Goal: Task Accomplishment & Management: Use online tool/utility

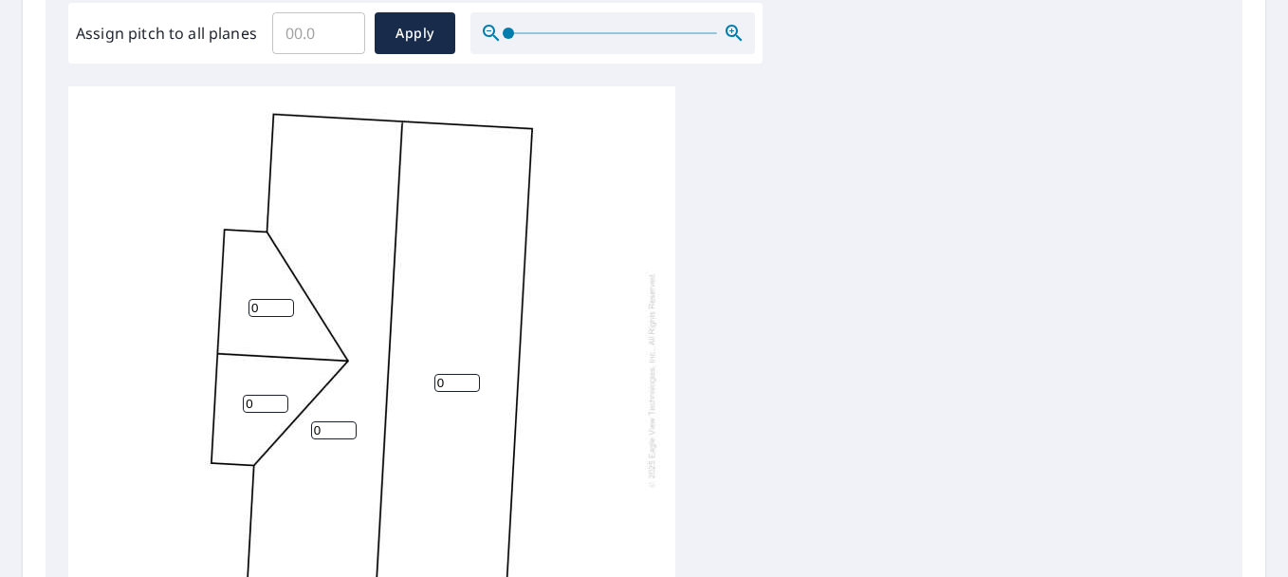
scroll to position [581, 0]
click at [324, 41] on input "Assign pitch to all planes" at bounding box center [318, 32] width 93 height 53
type input "5"
click at [396, 34] on span "Apply" at bounding box center [415, 33] width 50 height 24
type input "5"
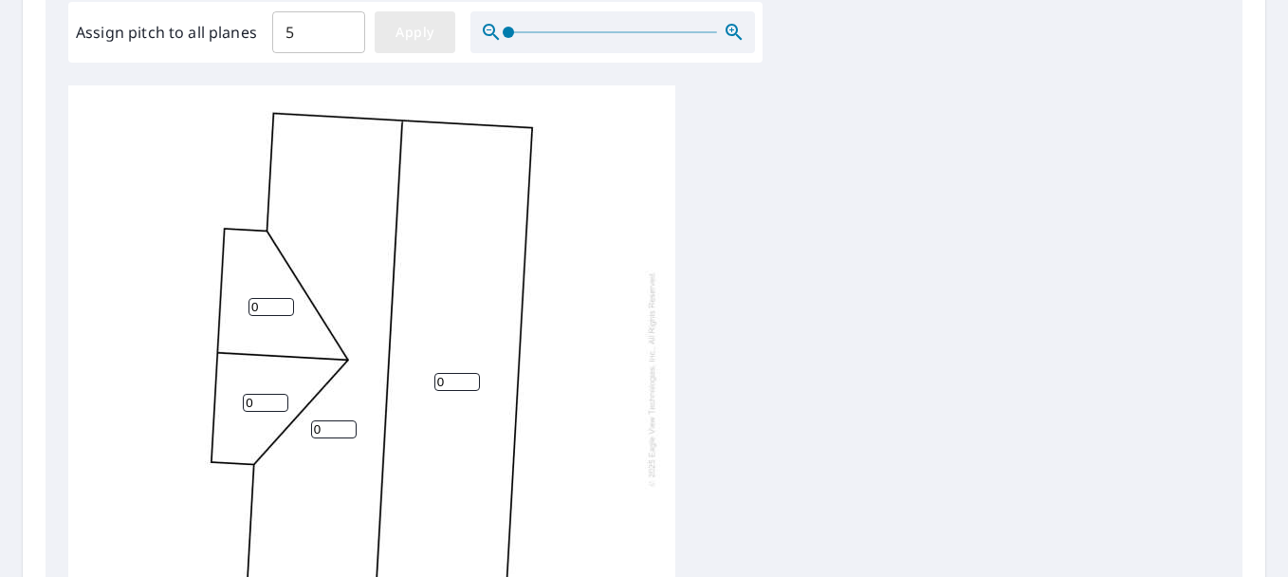
type input "5"
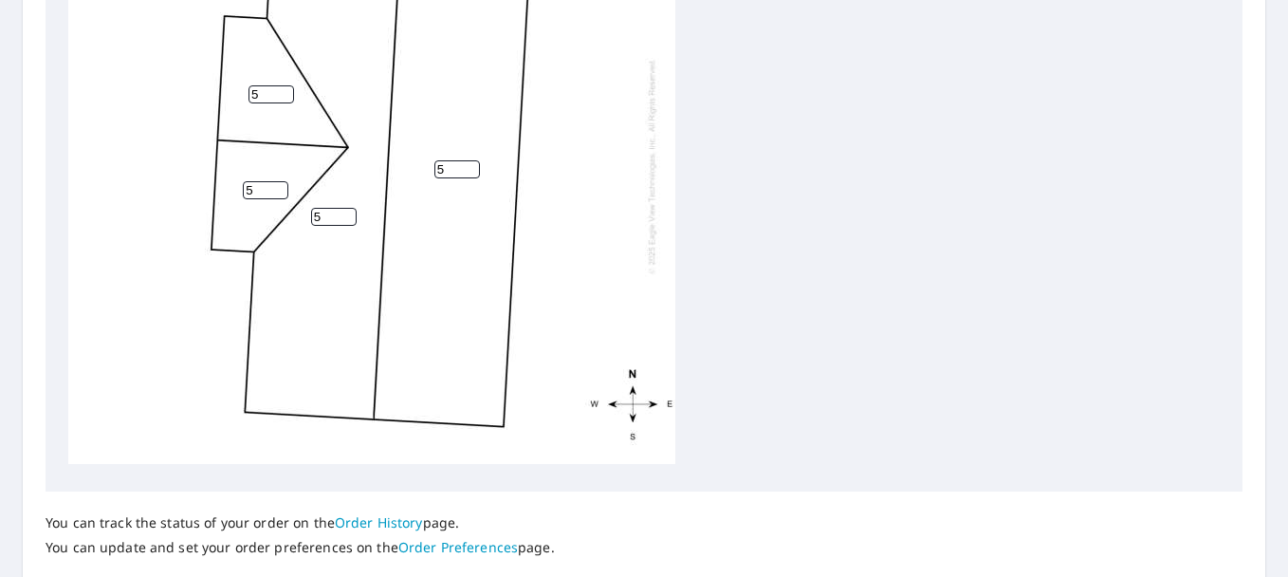
scroll to position [925, 0]
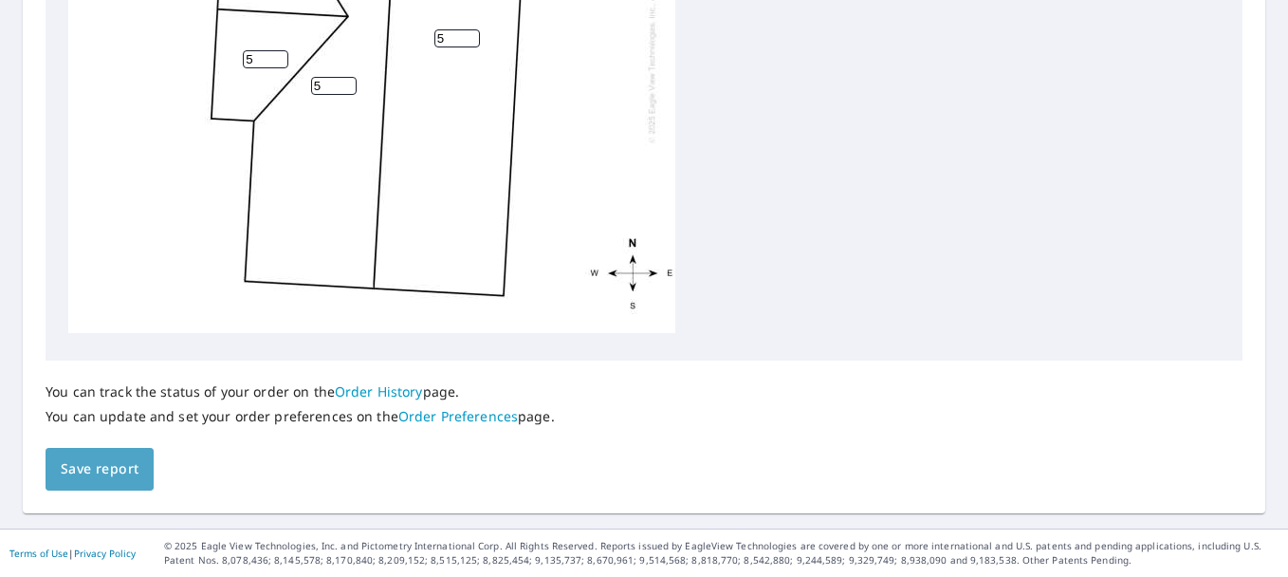
click at [86, 454] on button "Save report" at bounding box center [100, 469] width 108 height 43
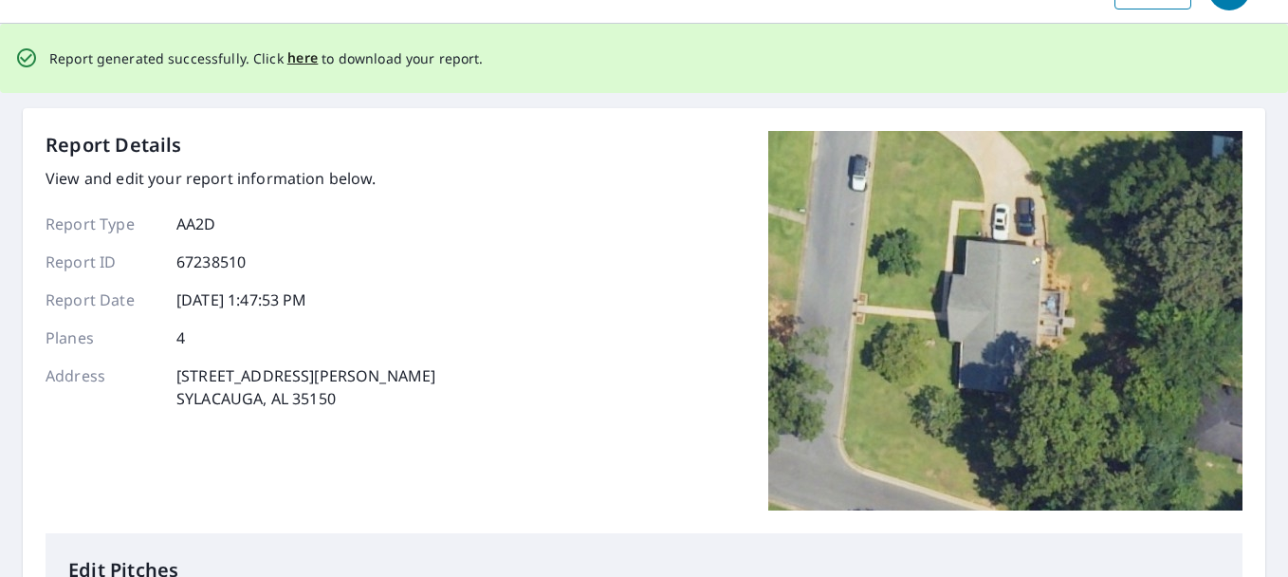
scroll to position [0, 0]
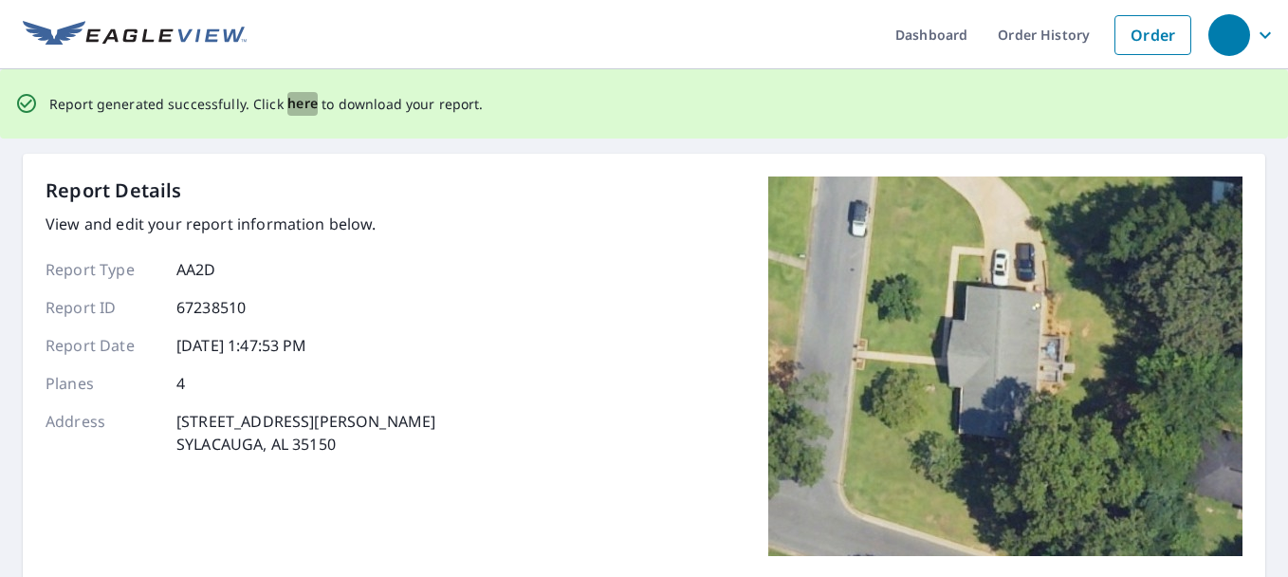
click at [302, 103] on span "here" at bounding box center [302, 104] width 31 height 24
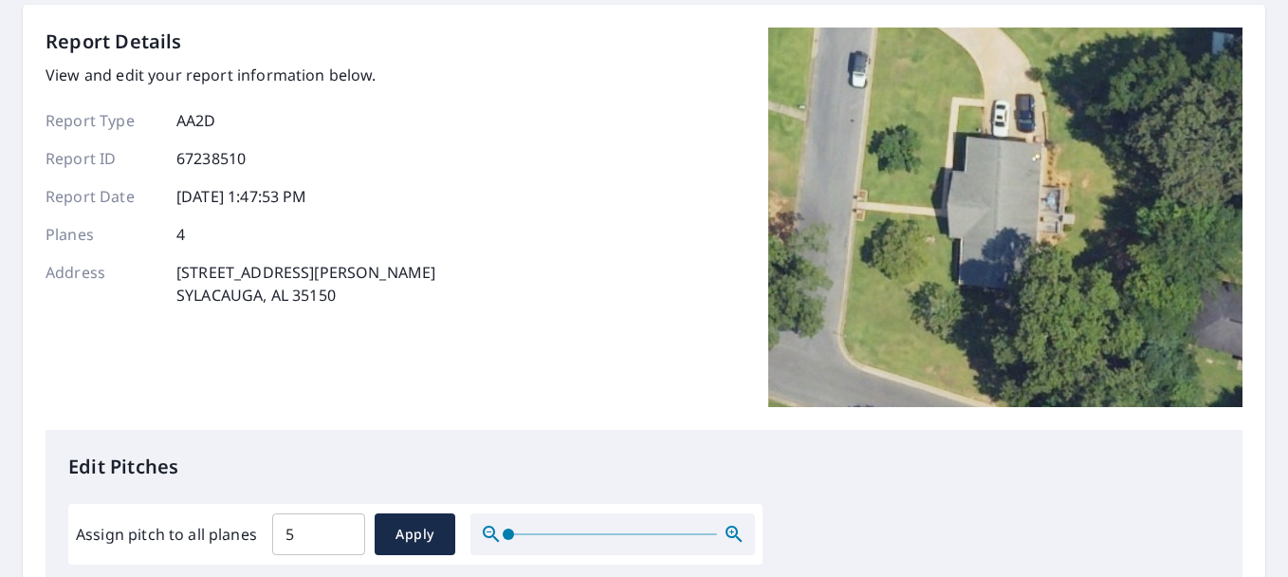
scroll to position [81, 0]
